Goal: Task Accomplishment & Management: Complete application form

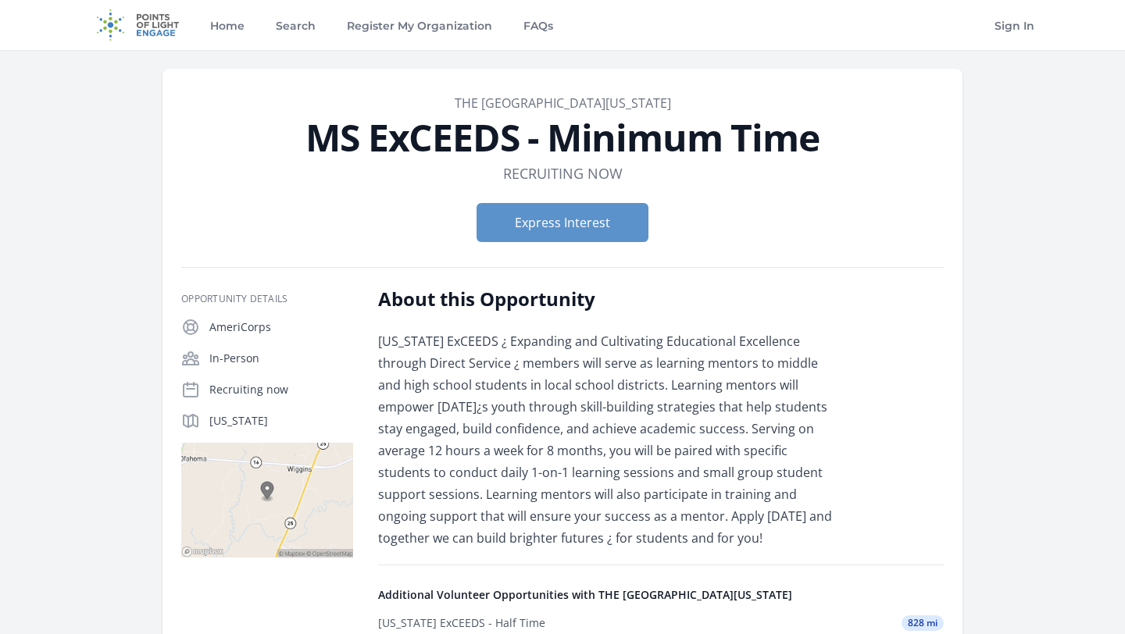
click at [155, 24] on img at bounding box center [137, 25] width 101 height 50
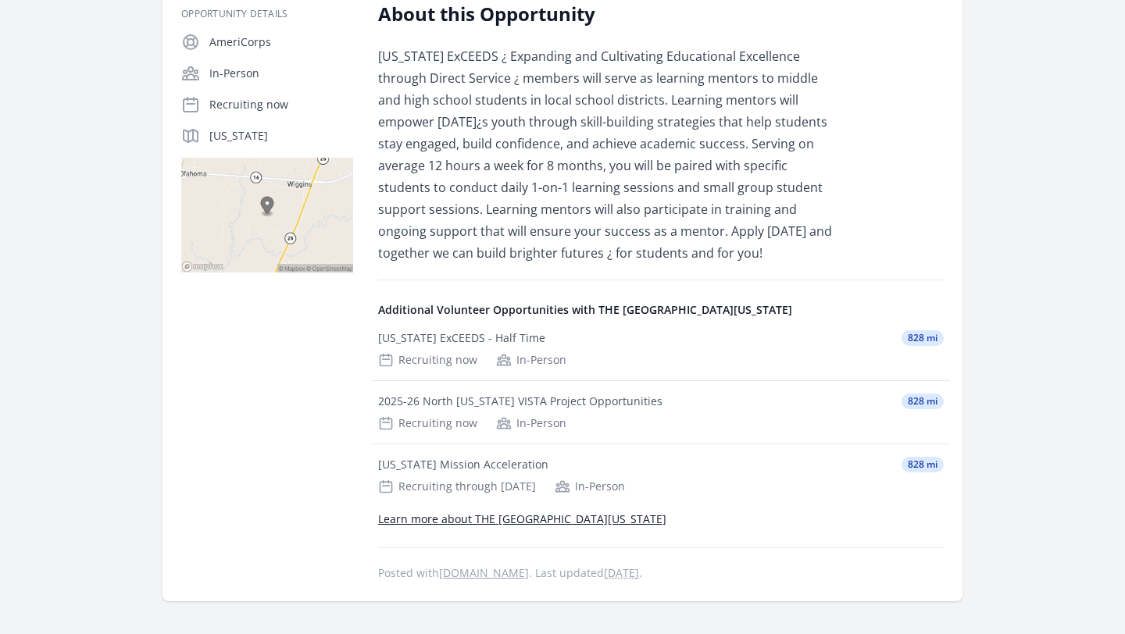
scroll to position [287, 0]
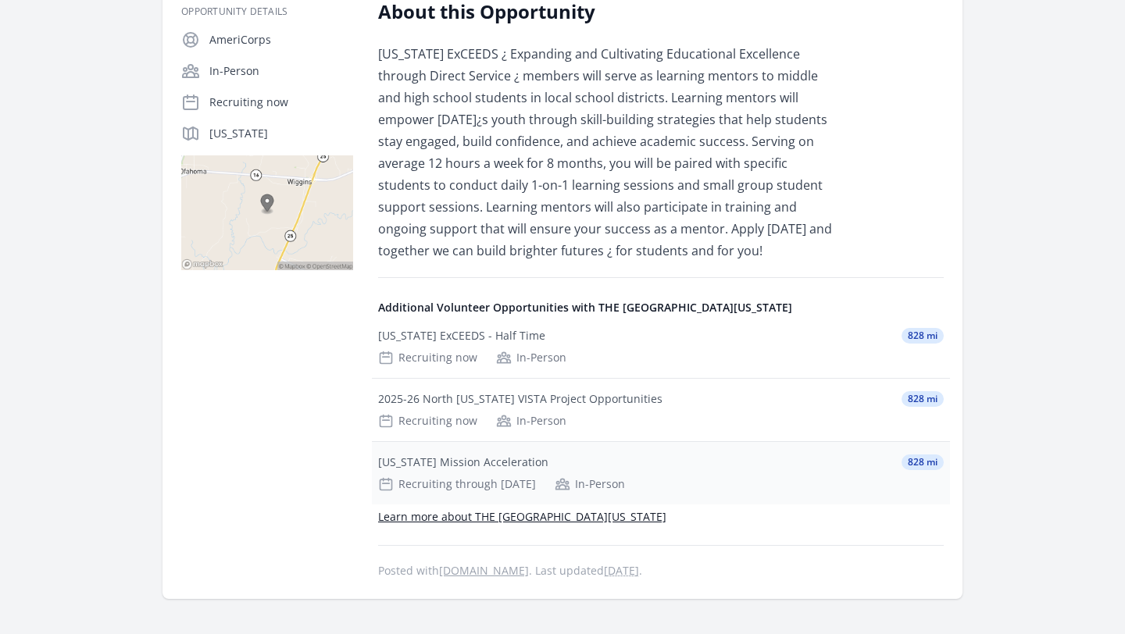
click at [522, 458] on div "Mississippi Mission Acceleration" at bounding box center [463, 463] width 170 height 16
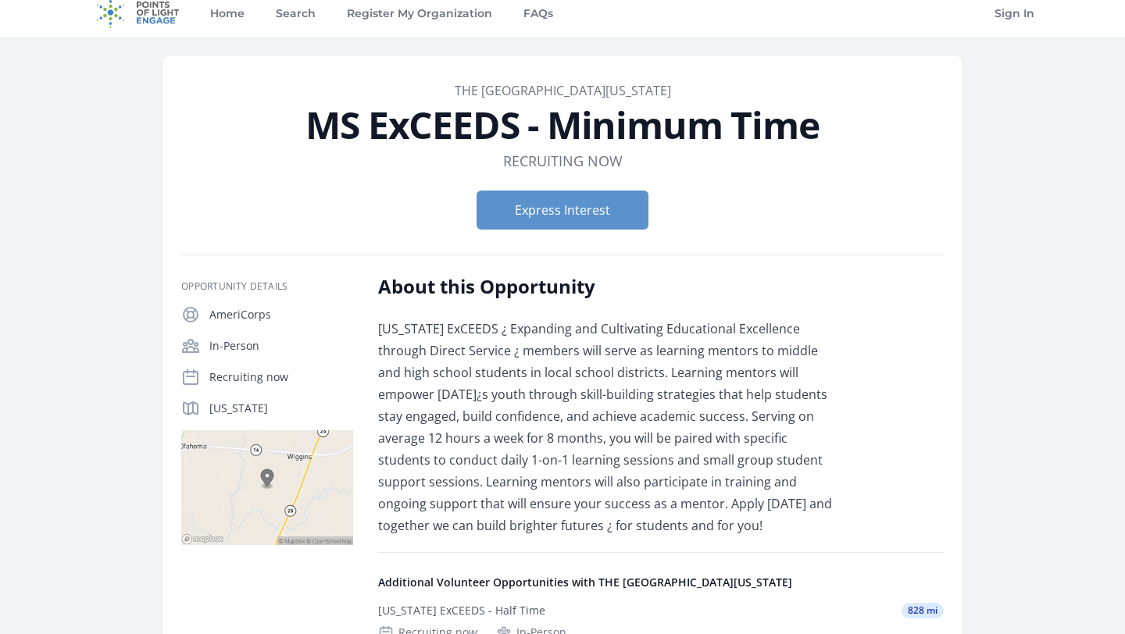
scroll to position [0, 0]
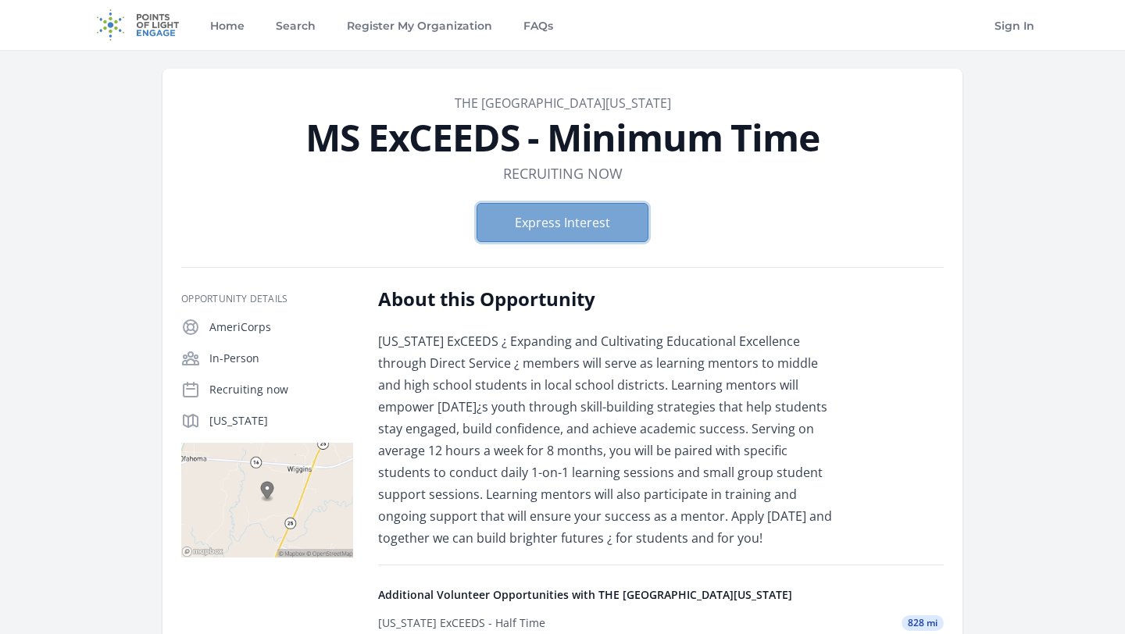
click at [548, 219] on button "Express Interest" at bounding box center [562, 222] width 172 height 39
